Goal: Obtain resource: Download file/media

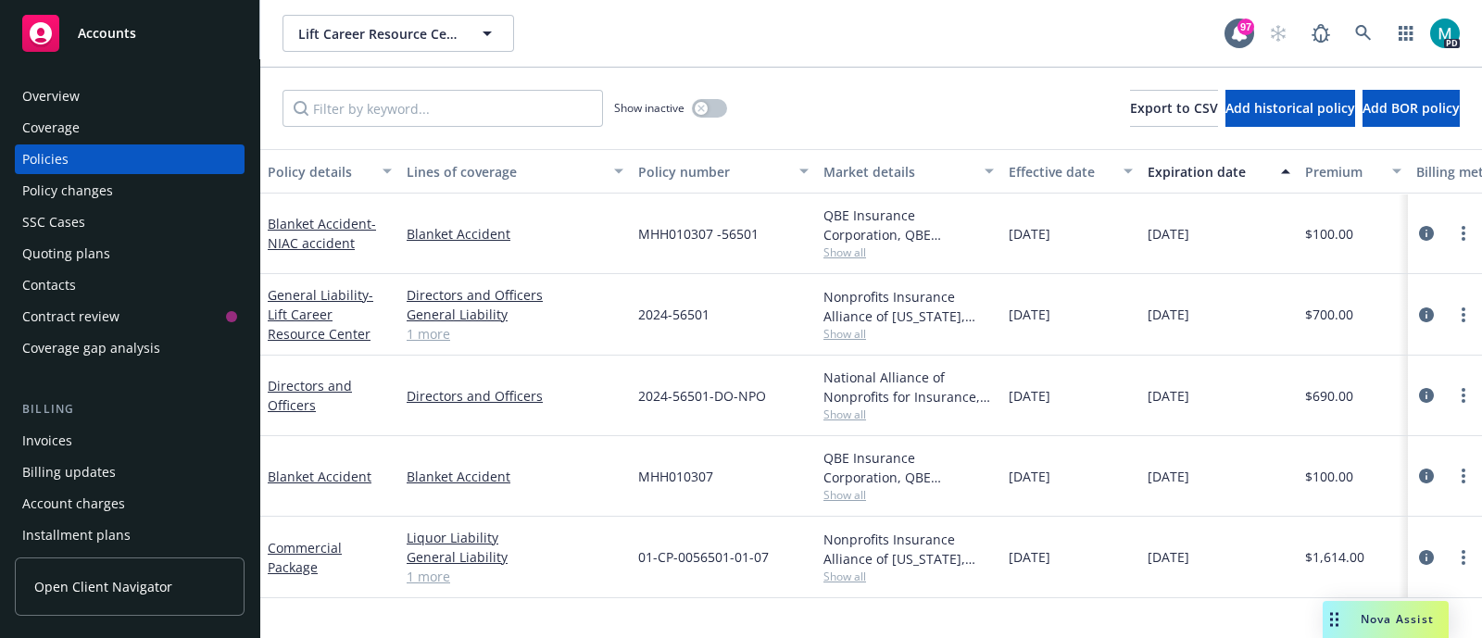
click at [153, 31] on div "Accounts" at bounding box center [129, 33] width 215 height 37
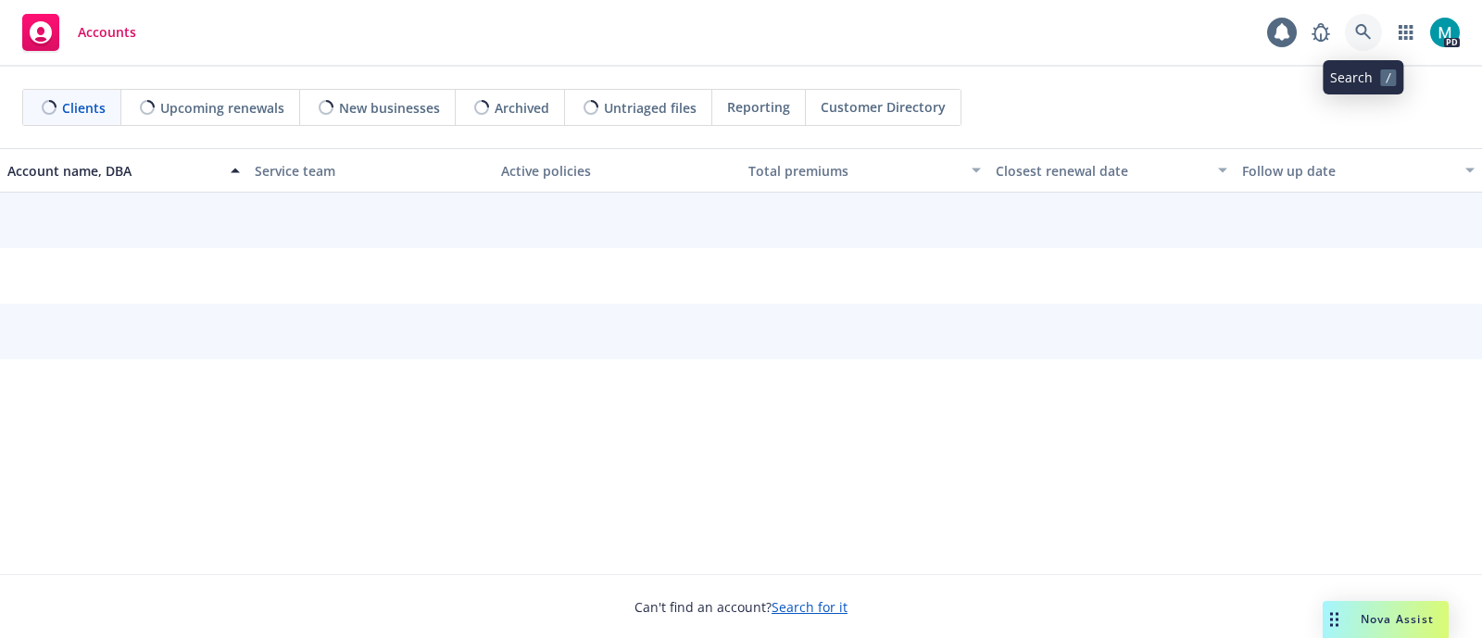
click at [1371, 29] on icon at bounding box center [1363, 32] width 17 height 17
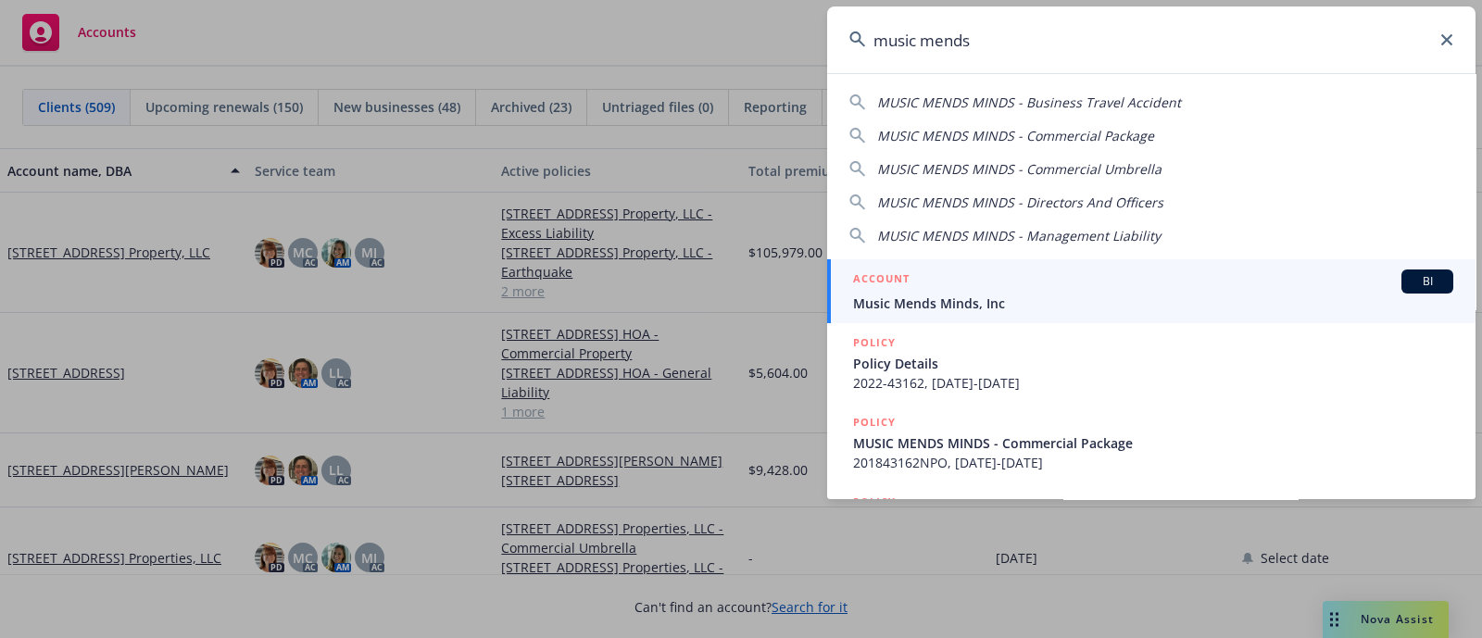
type input "music mends"
click at [974, 305] on span "Music Mends Minds, Inc" at bounding box center [1153, 303] width 600 height 19
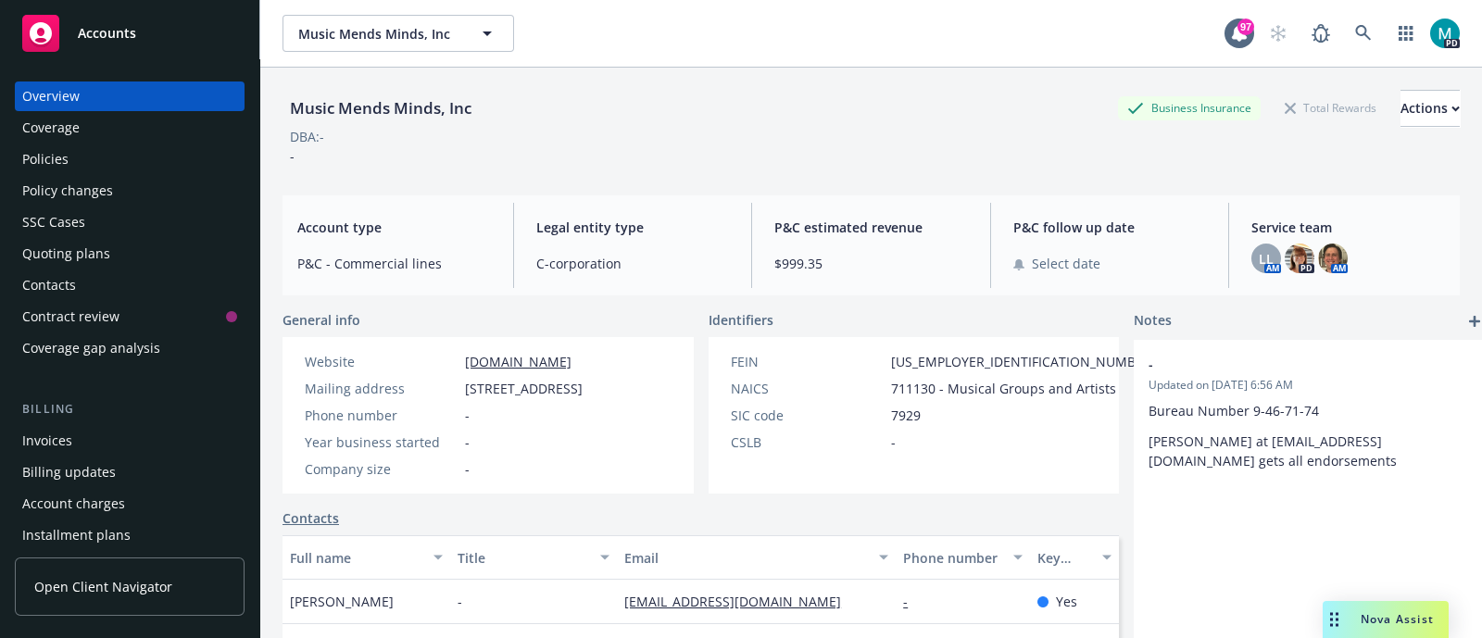
click at [73, 160] on div "Policies" at bounding box center [129, 159] width 215 height 30
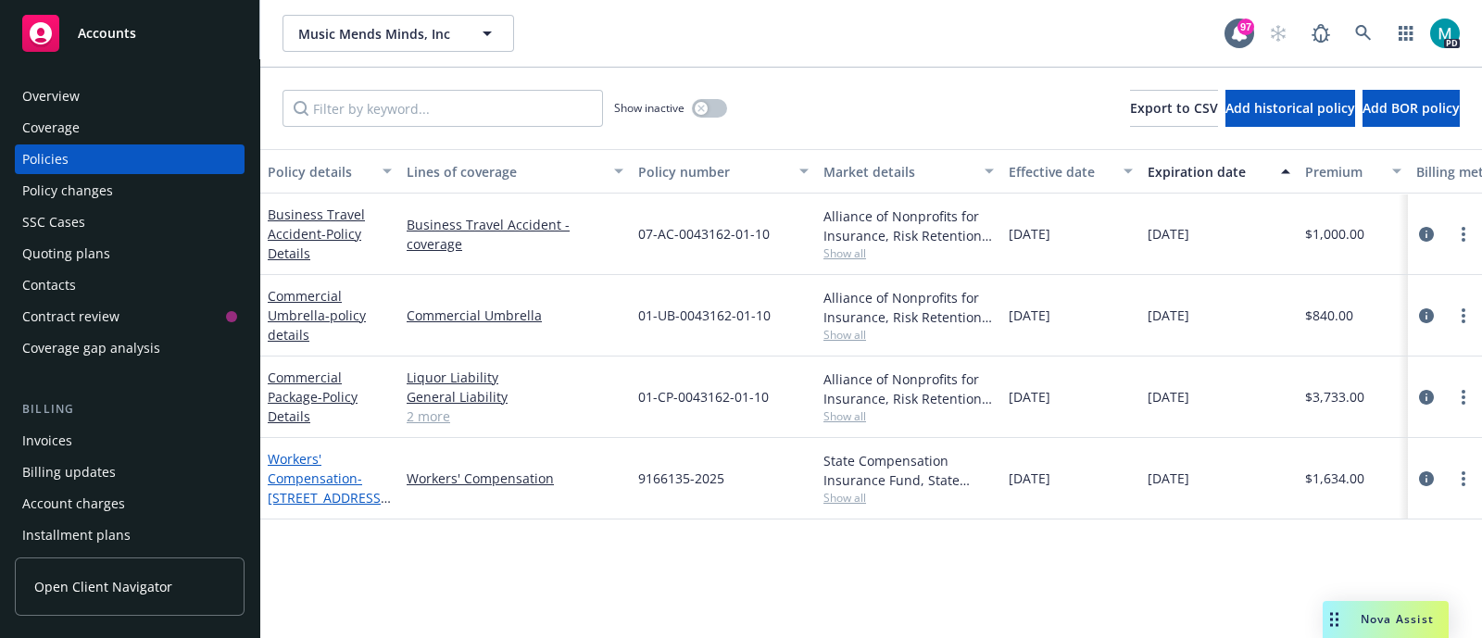
click at [333, 484] on link "Workers' Compensation - [STREET_ADDRESS][PERSON_NAME] 25-26" at bounding box center [327, 497] width 118 height 95
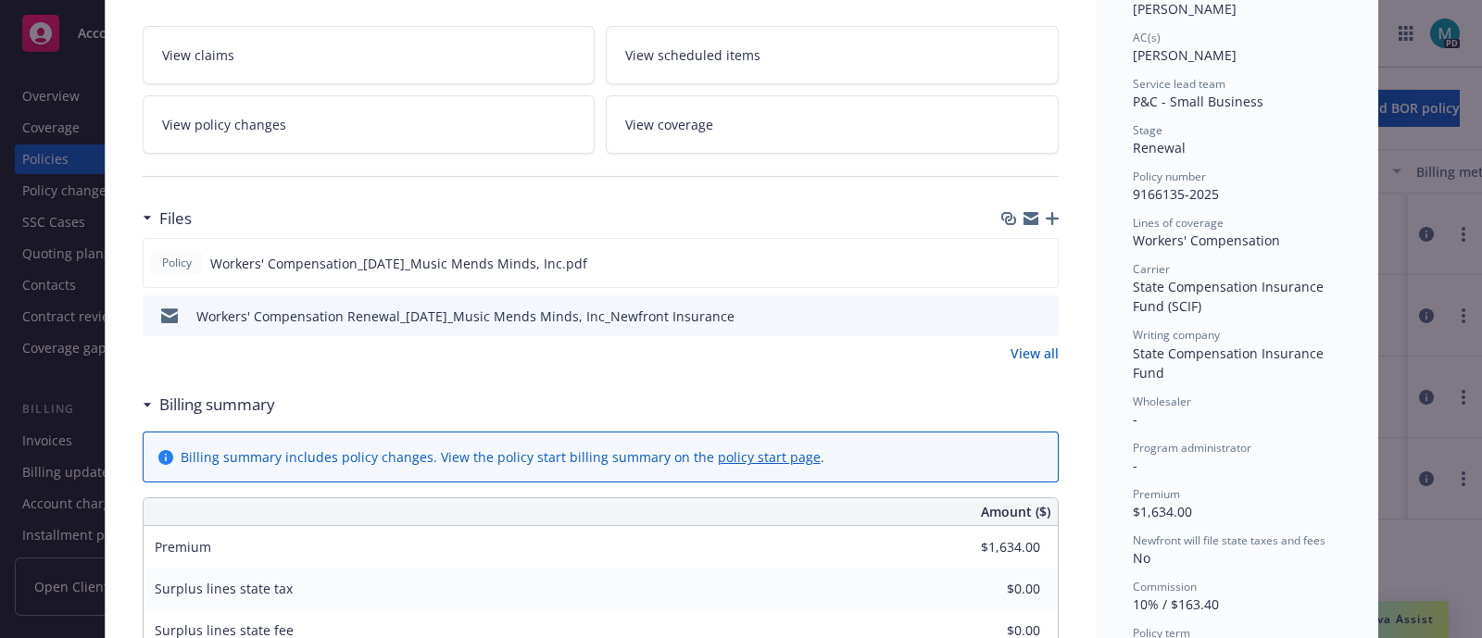
scroll to position [347, 0]
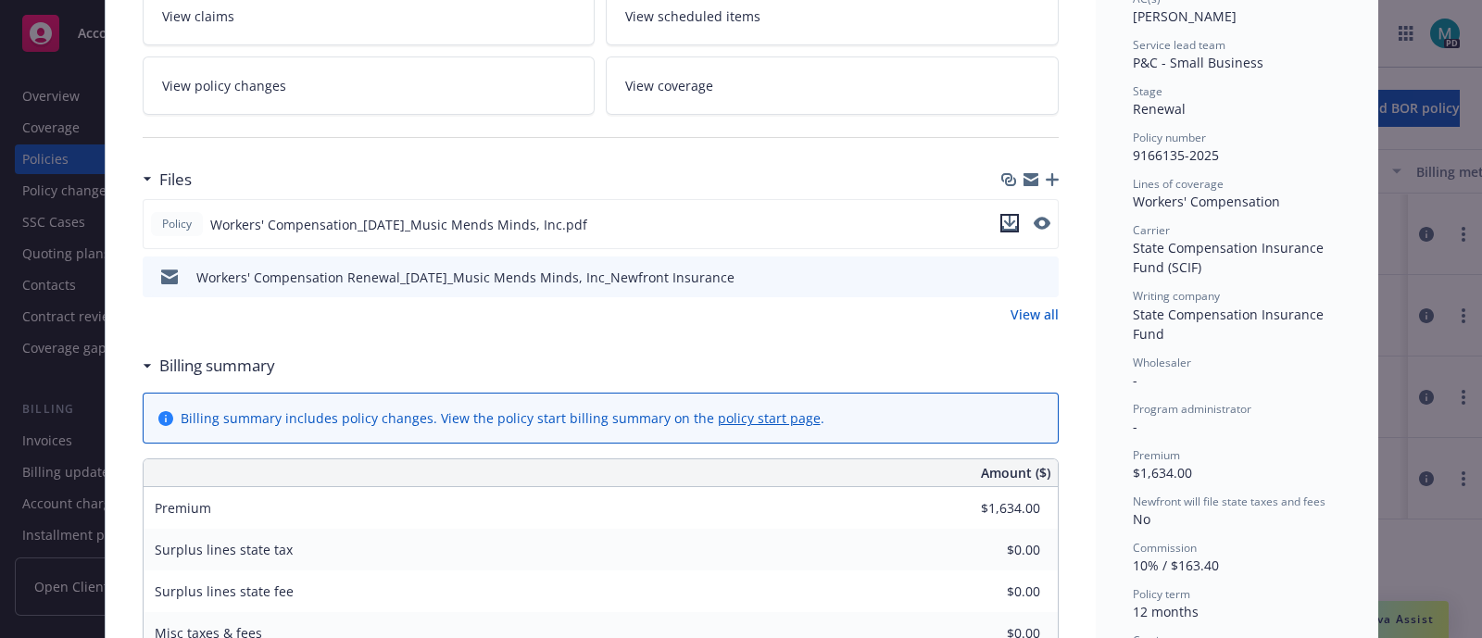
click at [1002, 216] on icon "download file" at bounding box center [1009, 223] width 15 height 15
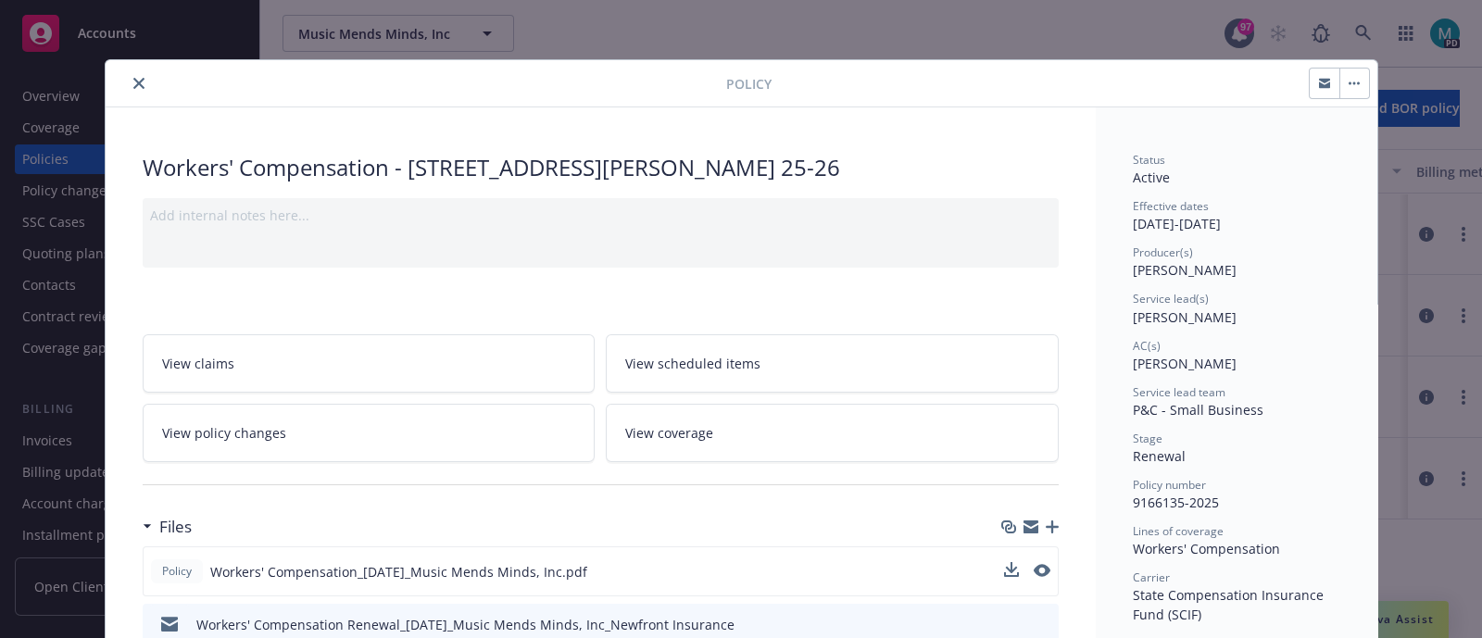
click at [133, 78] on icon "close" at bounding box center [138, 83] width 11 height 11
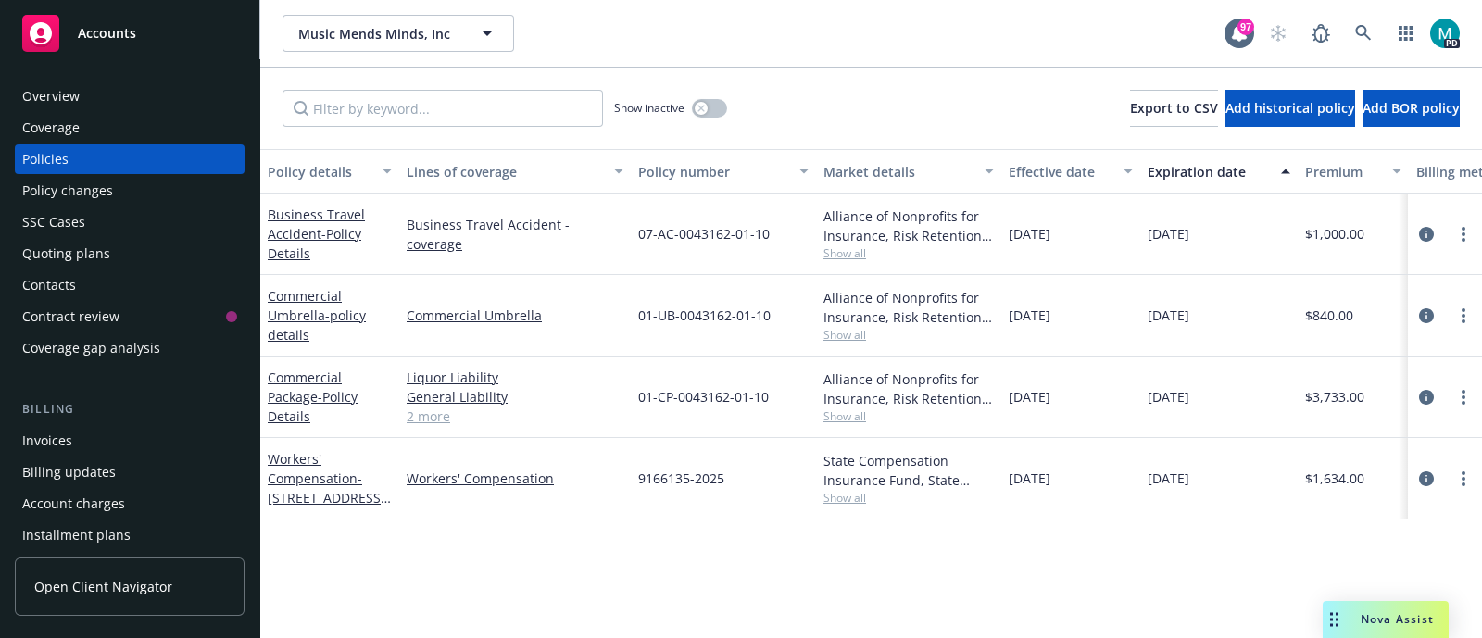
click at [115, 85] on div "Overview" at bounding box center [129, 97] width 215 height 30
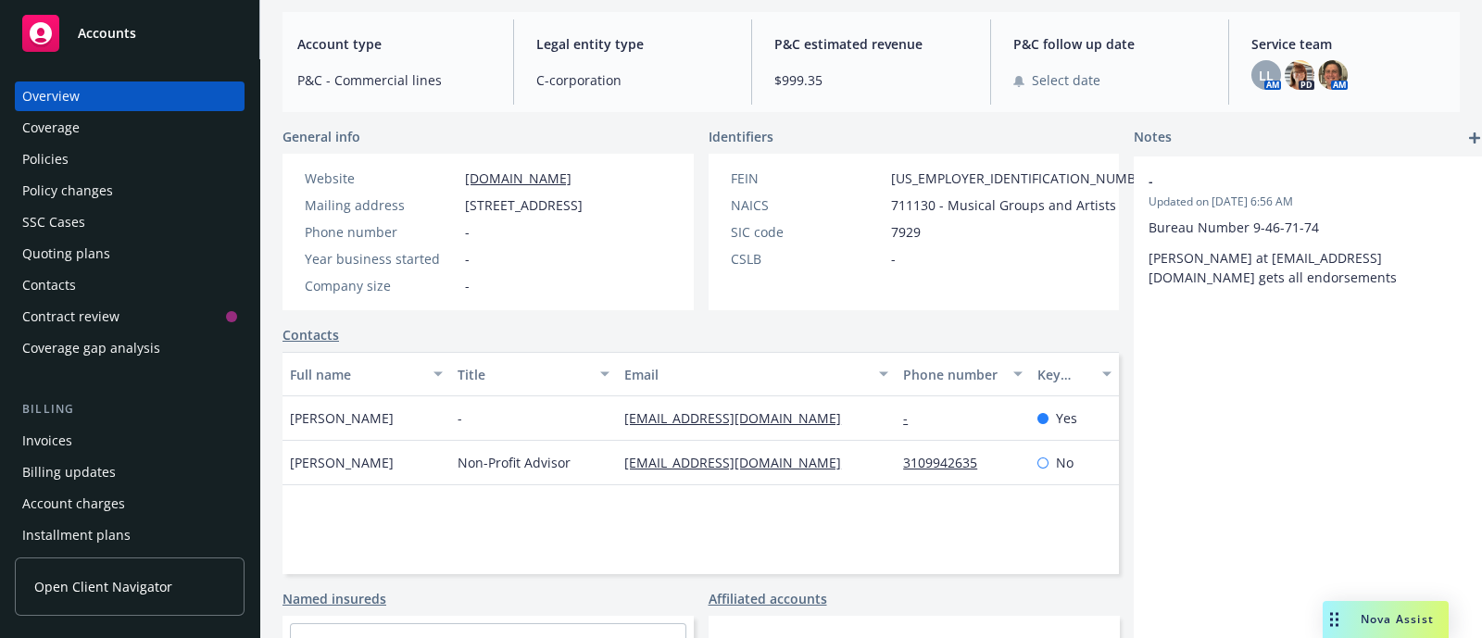
scroll to position [231, 0]
